Goal: Find specific page/section

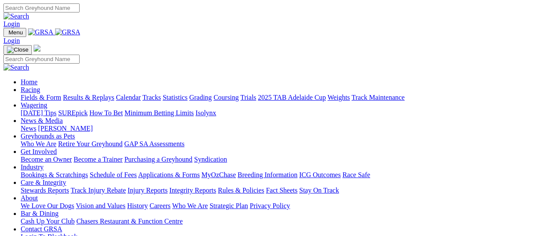
click at [42, 94] on link "Fields & Form" at bounding box center [41, 97] width 40 height 7
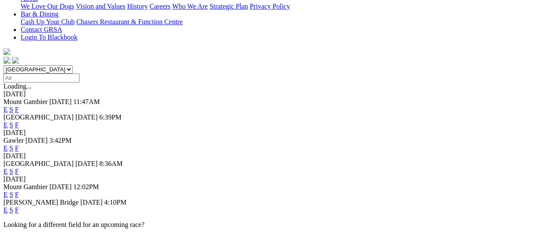
scroll to position [86, 0]
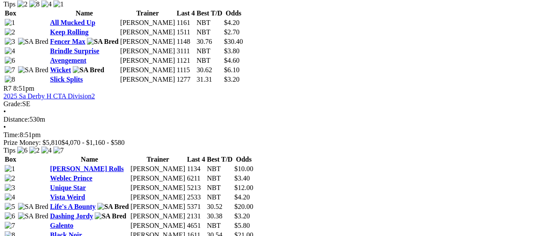
scroll to position [1162, 0]
